Goal: Task Accomplishment & Management: Manage account settings

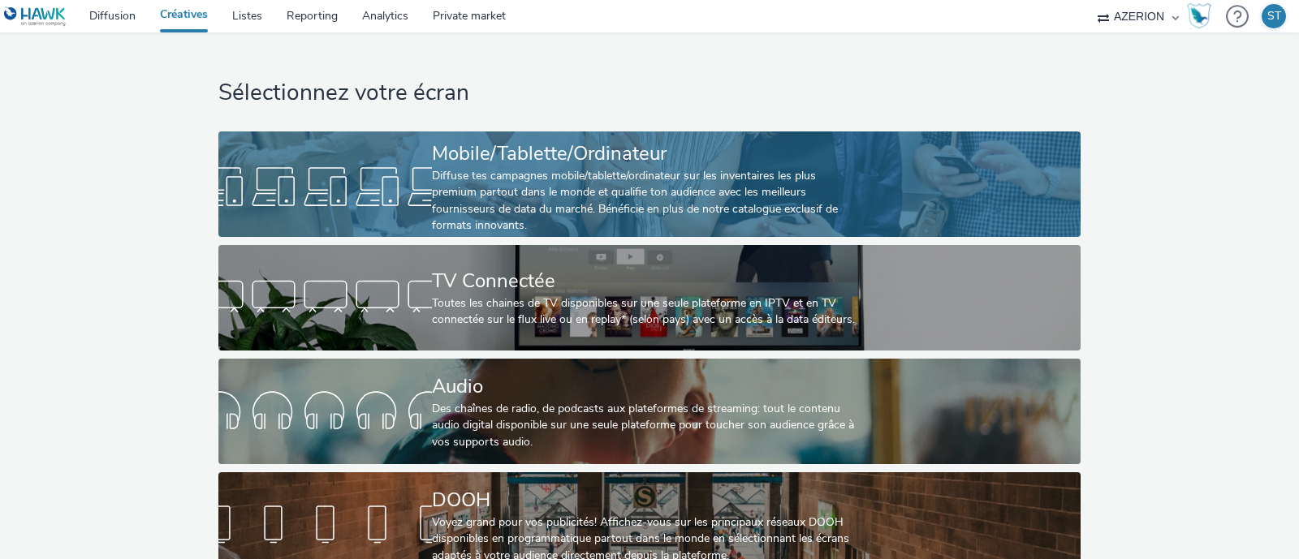
click at [658, 194] on div "Diffuse tes campagnes mobile/tablette/ordinateur sur les inventaires les plus p…" at bounding box center [646, 201] width 428 height 67
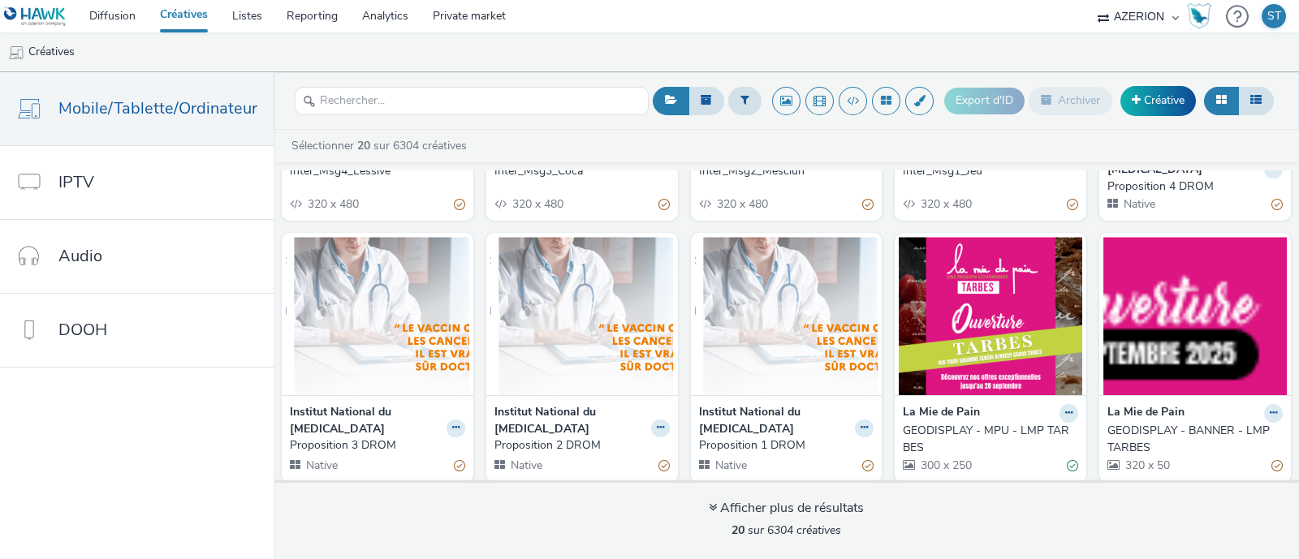
scroll to position [467, 0]
click at [426, 341] on img at bounding box center [377, 316] width 183 height 158
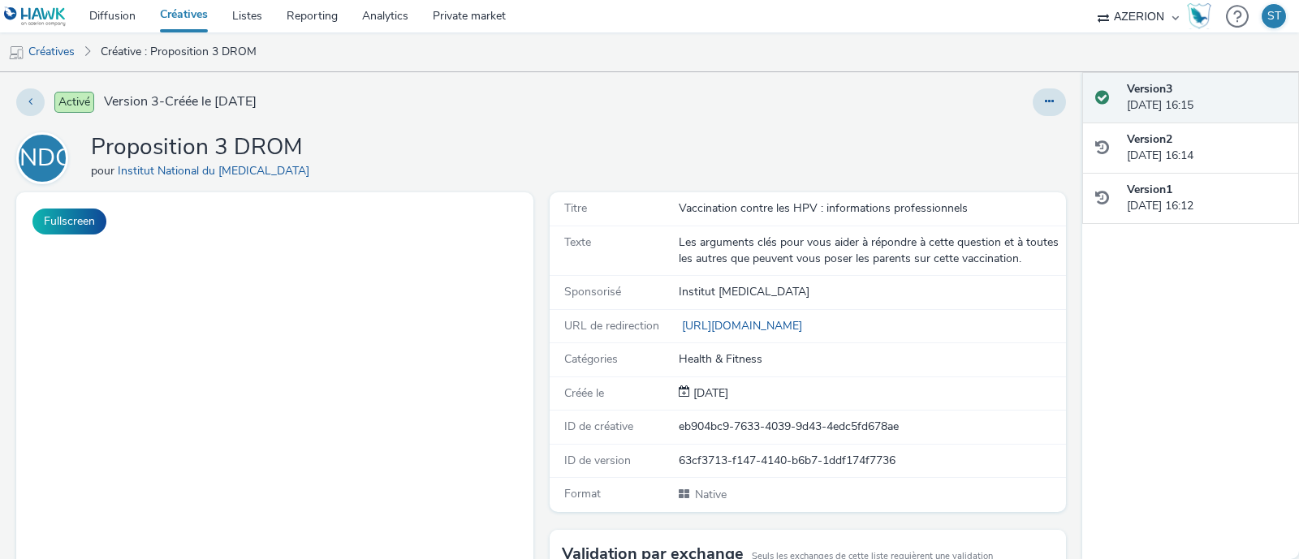
click at [1033, 103] on button at bounding box center [1049, 102] width 33 height 28
click at [995, 127] on link "Modifier" at bounding box center [1005, 135] width 122 height 32
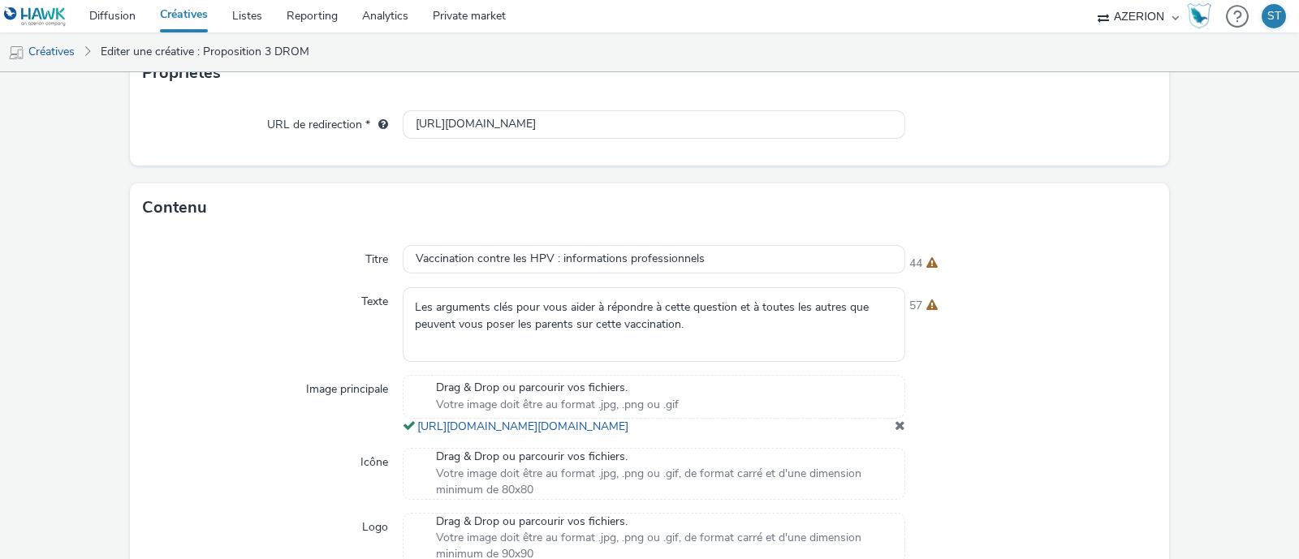
scroll to position [355, 0]
click at [619, 261] on input "Vaccination contre les HPV : informations professionnels" at bounding box center [654, 258] width 503 height 28
click at [987, 364] on div "Titre Vaccination contre les HPV : informations pour professionnels 39 Texte Le…" at bounding box center [649, 473] width 1039 height 485
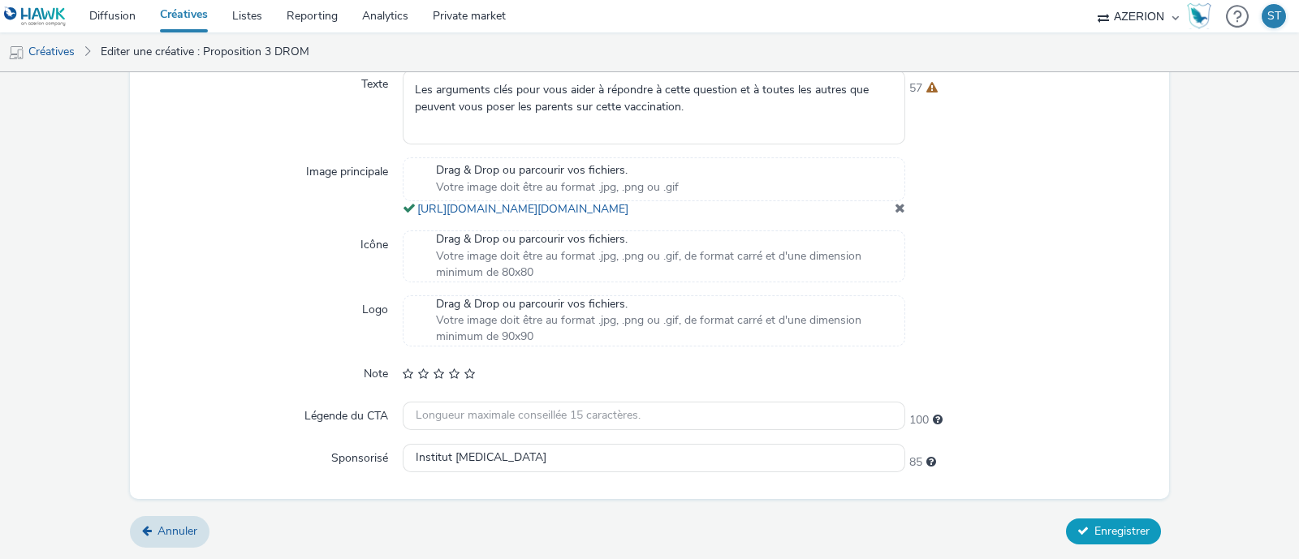
click at [1108, 529] on span "Enregistrer" at bounding box center [1121, 531] width 55 height 15
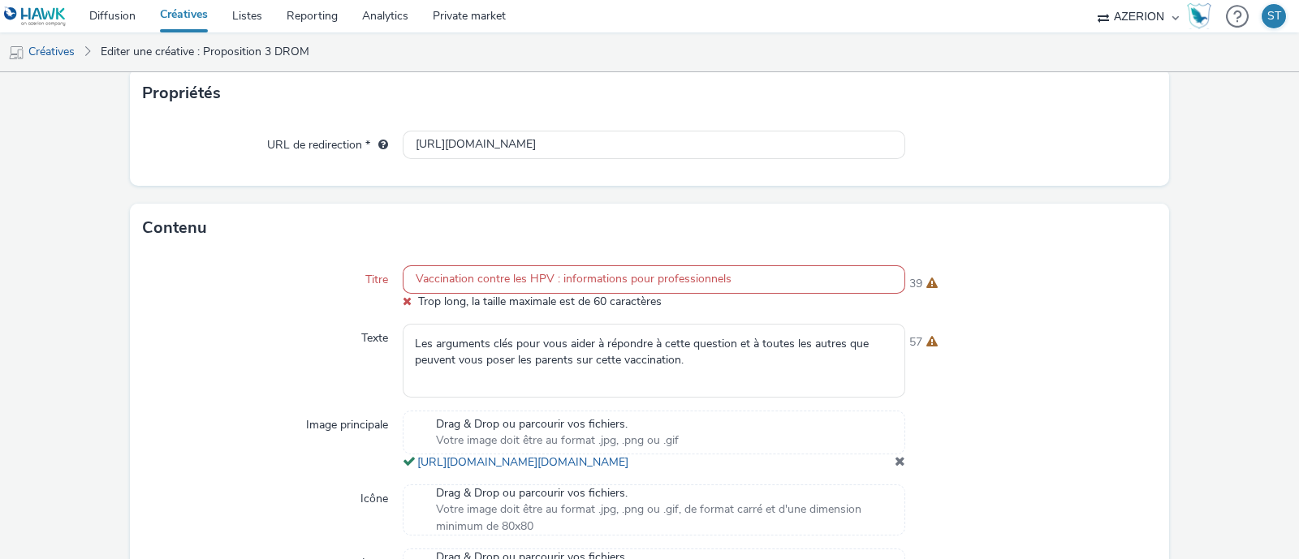
scroll to position [333, 0]
click at [550, 278] on input "Vaccination contre les HPV : informations pour professionnels" at bounding box center [654, 280] width 503 height 28
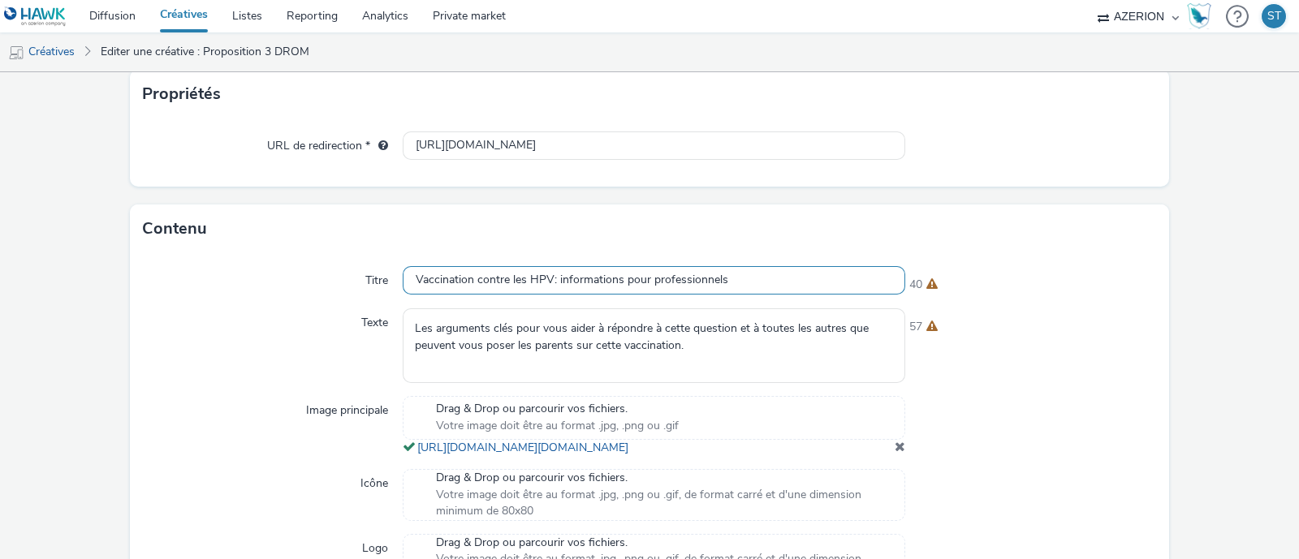
type input "Vaccination contre les HPV: informations pour professionnels"
click at [1126, 408] on div at bounding box center [1031, 426] width 252 height 60
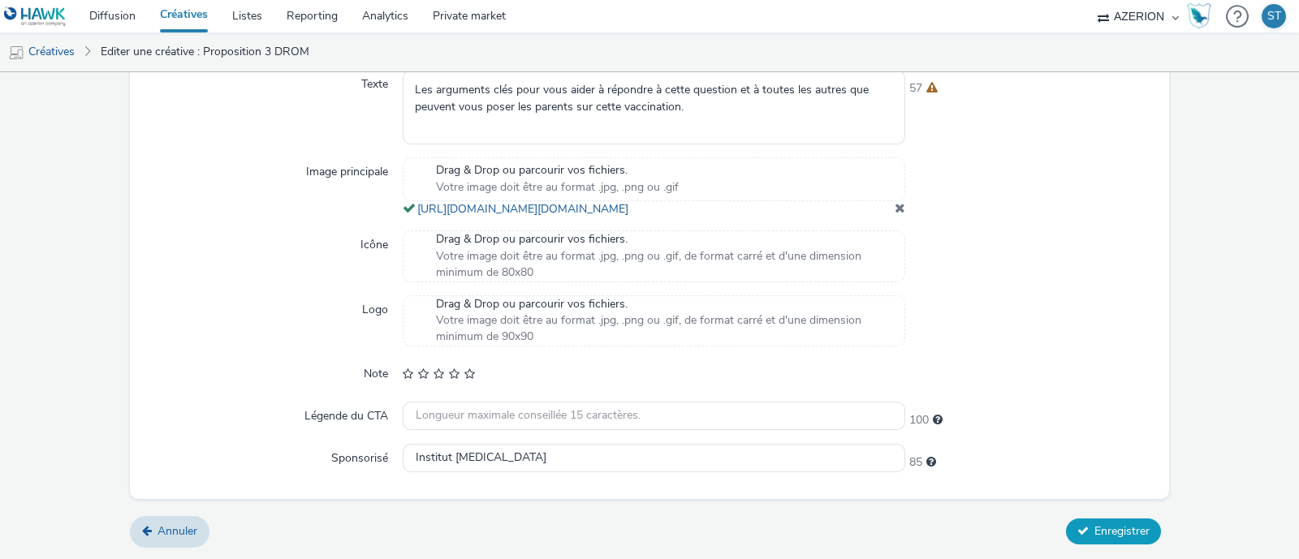
click at [1095, 525] on span "Enregistrer" at bounding box center [1121, 531] width 55 height 15
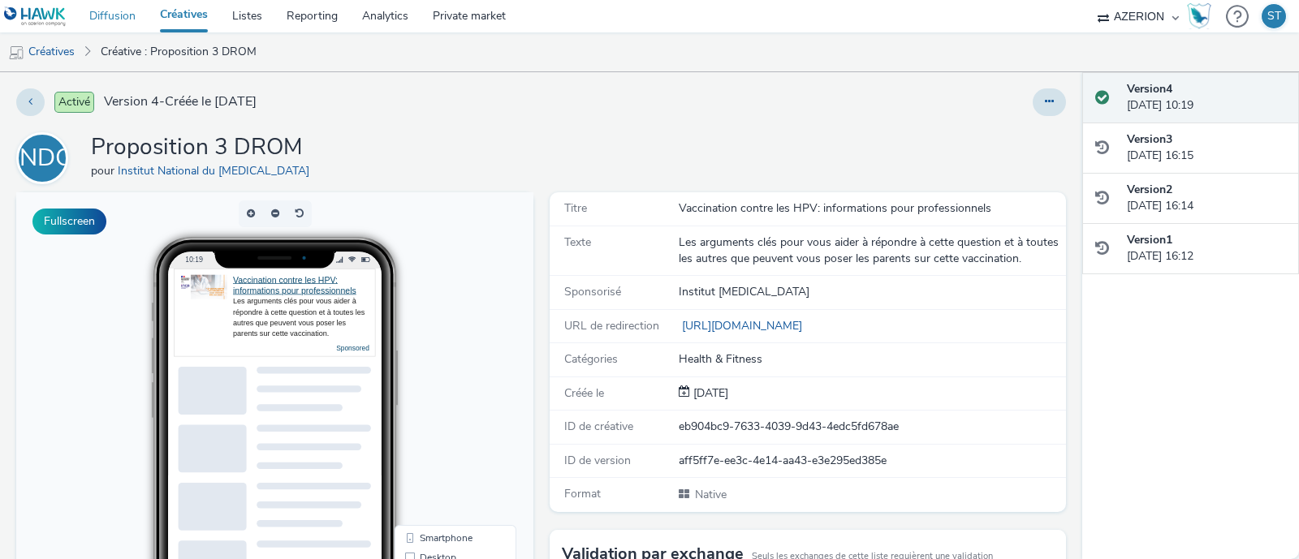
click at [106, 18] on link "Diffusion" at bounding box center [112, 16] width 71 height 32
